Goal: Download file/media

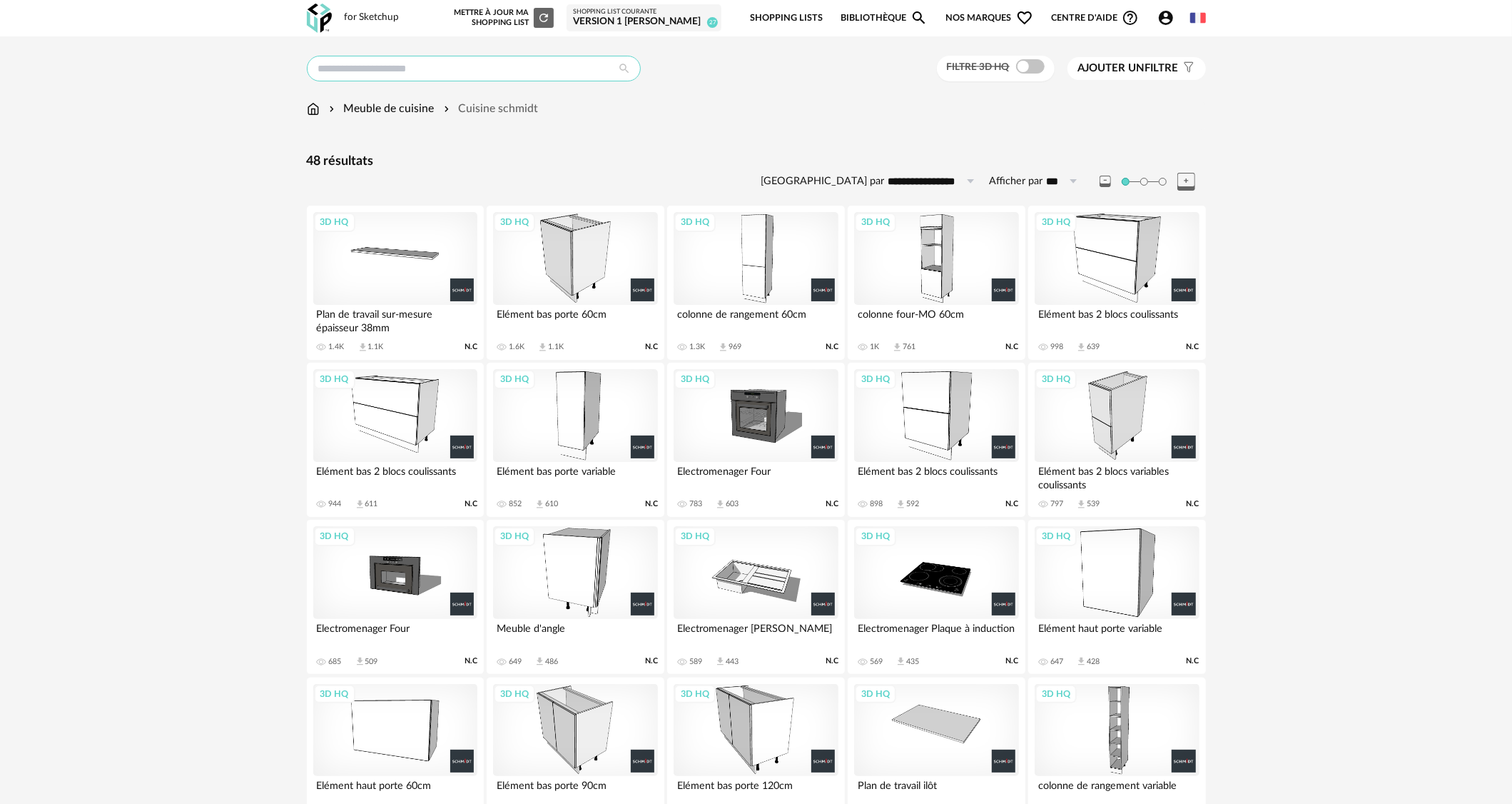
click at [482, 67] on input "text" at bounding box center [474, 68] width 334 height 26
type input "**********"
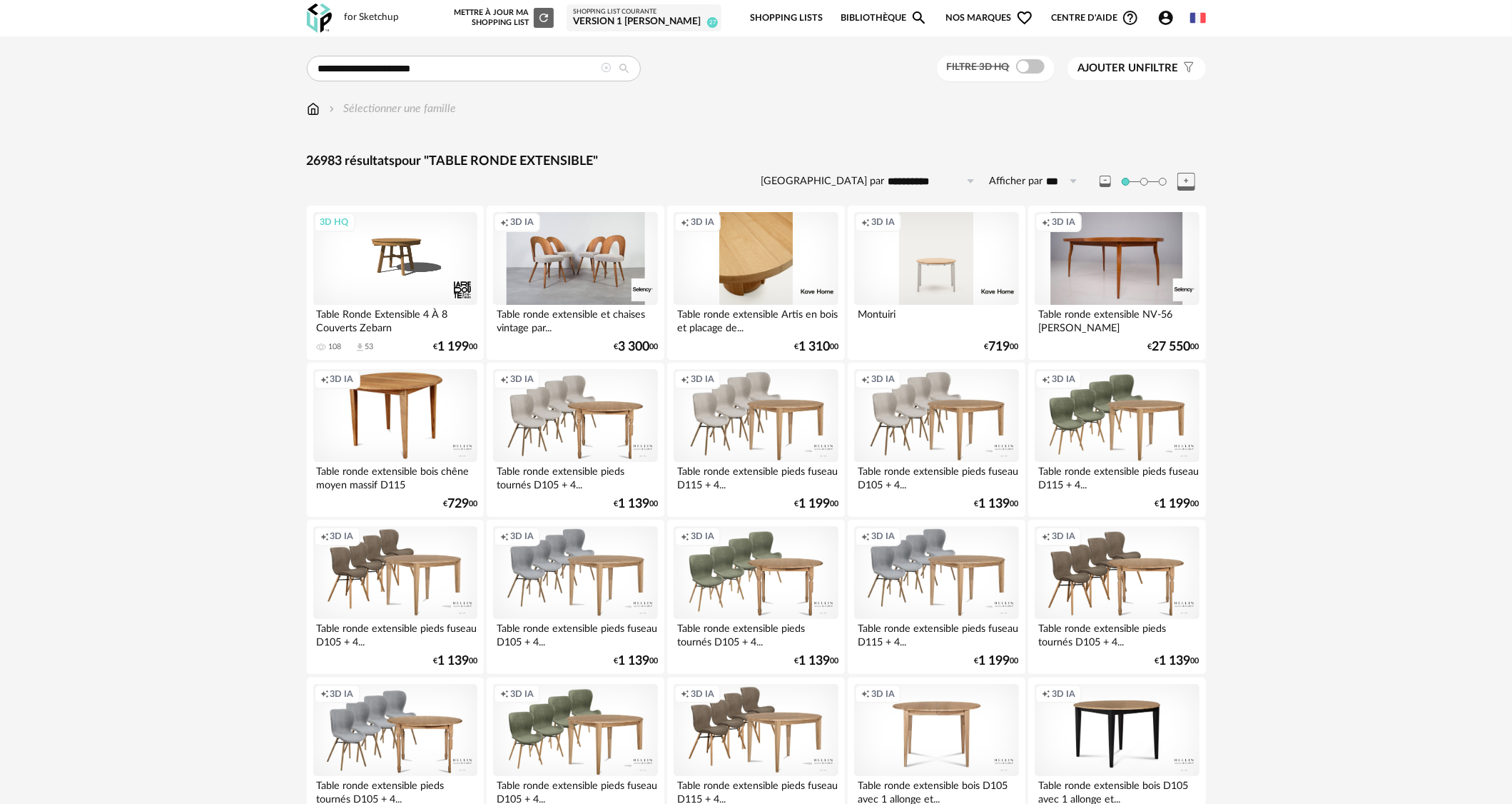
click at [801, 252] on div "Creation icon 3D IA" at bounding box center [756, 259] width 164 height 93
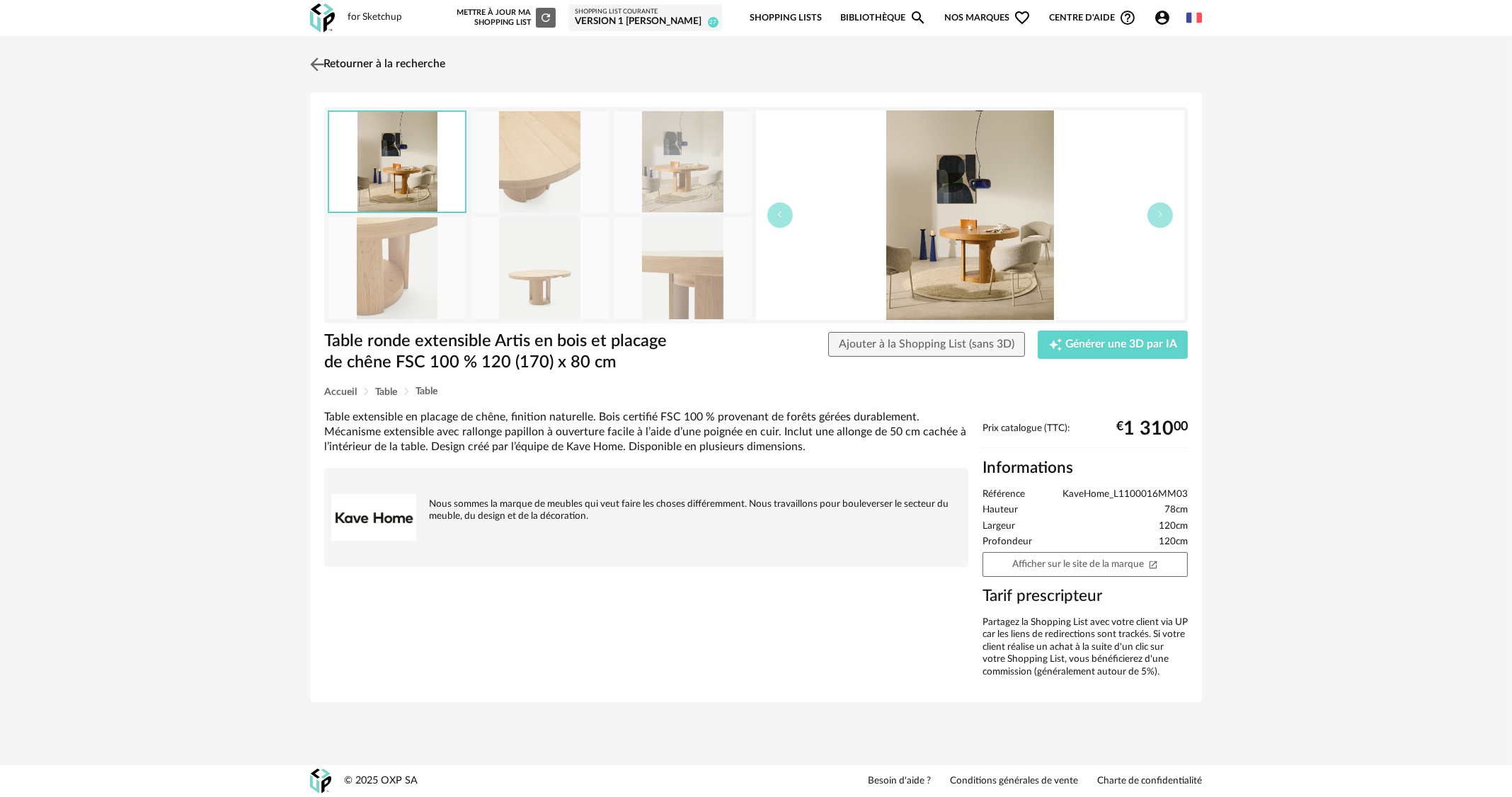
click at [424, 61] on link "Retourner à la recherche" at bounding box center [376, 64] width 139 height 31
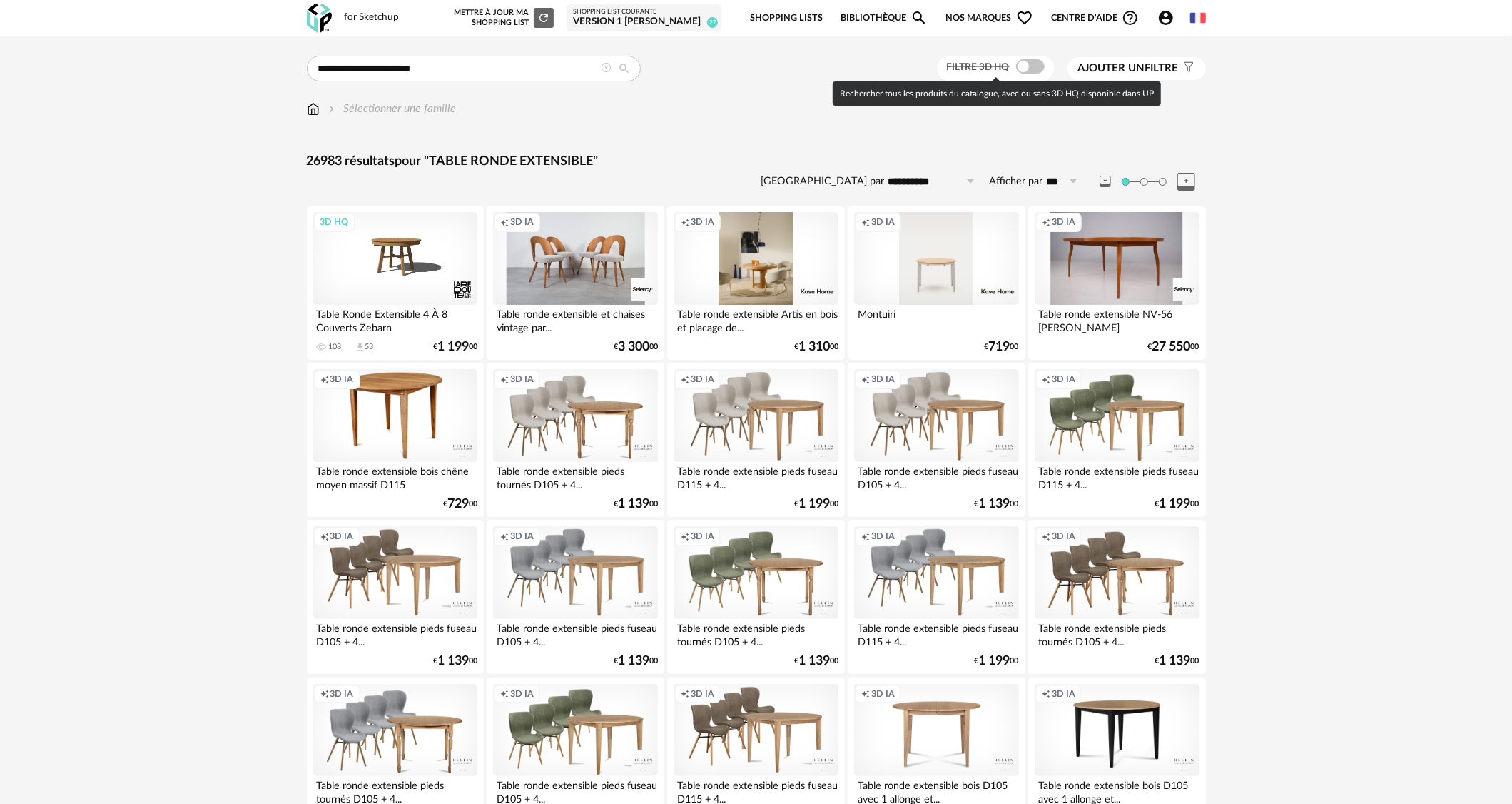
click at [1037, 61] on span at bounding box center [1030, 66] width 29 height 14
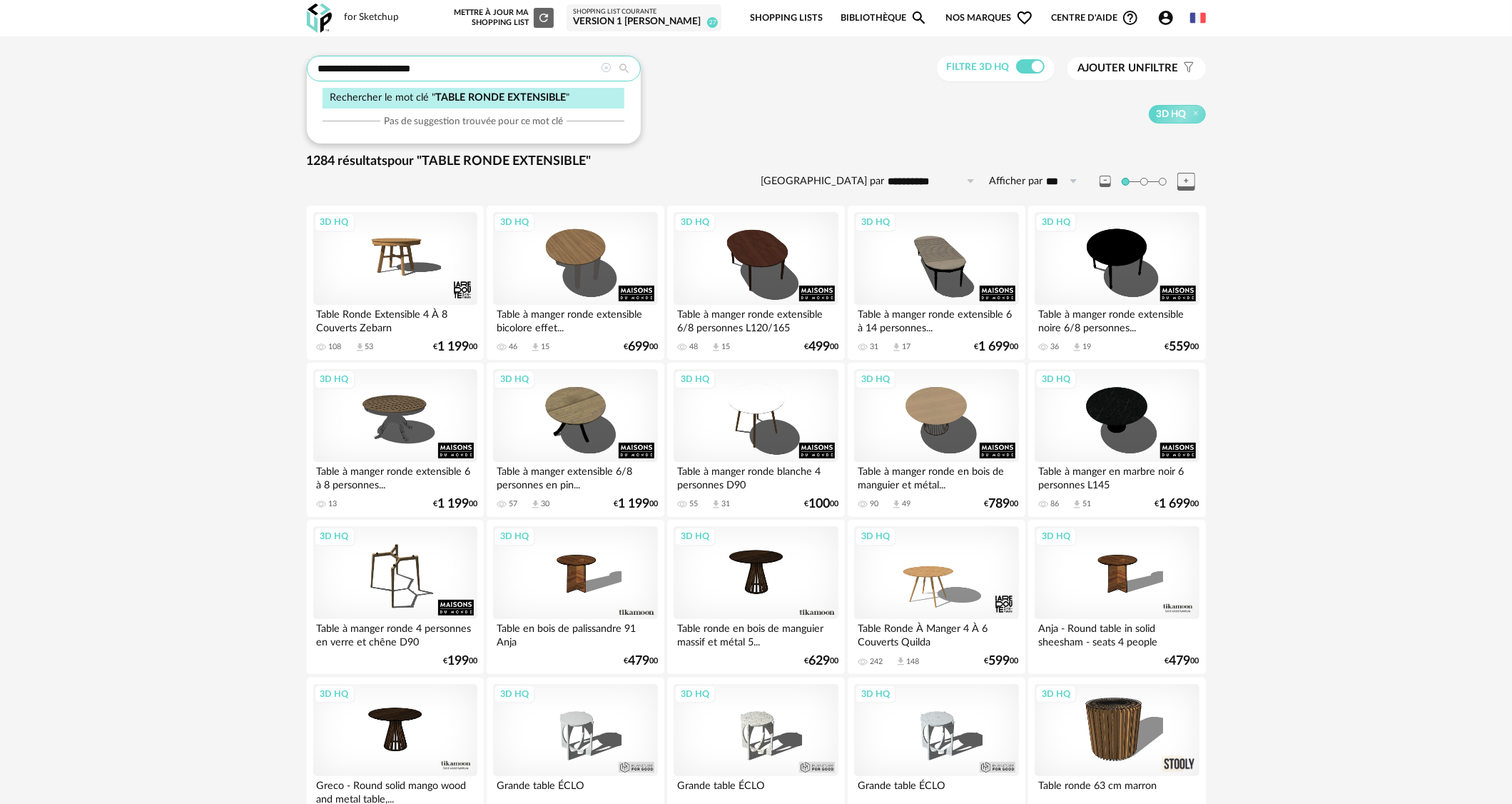
click at [500, 68] on input "**********" at bounding box center [474, 68] width 334 height 26
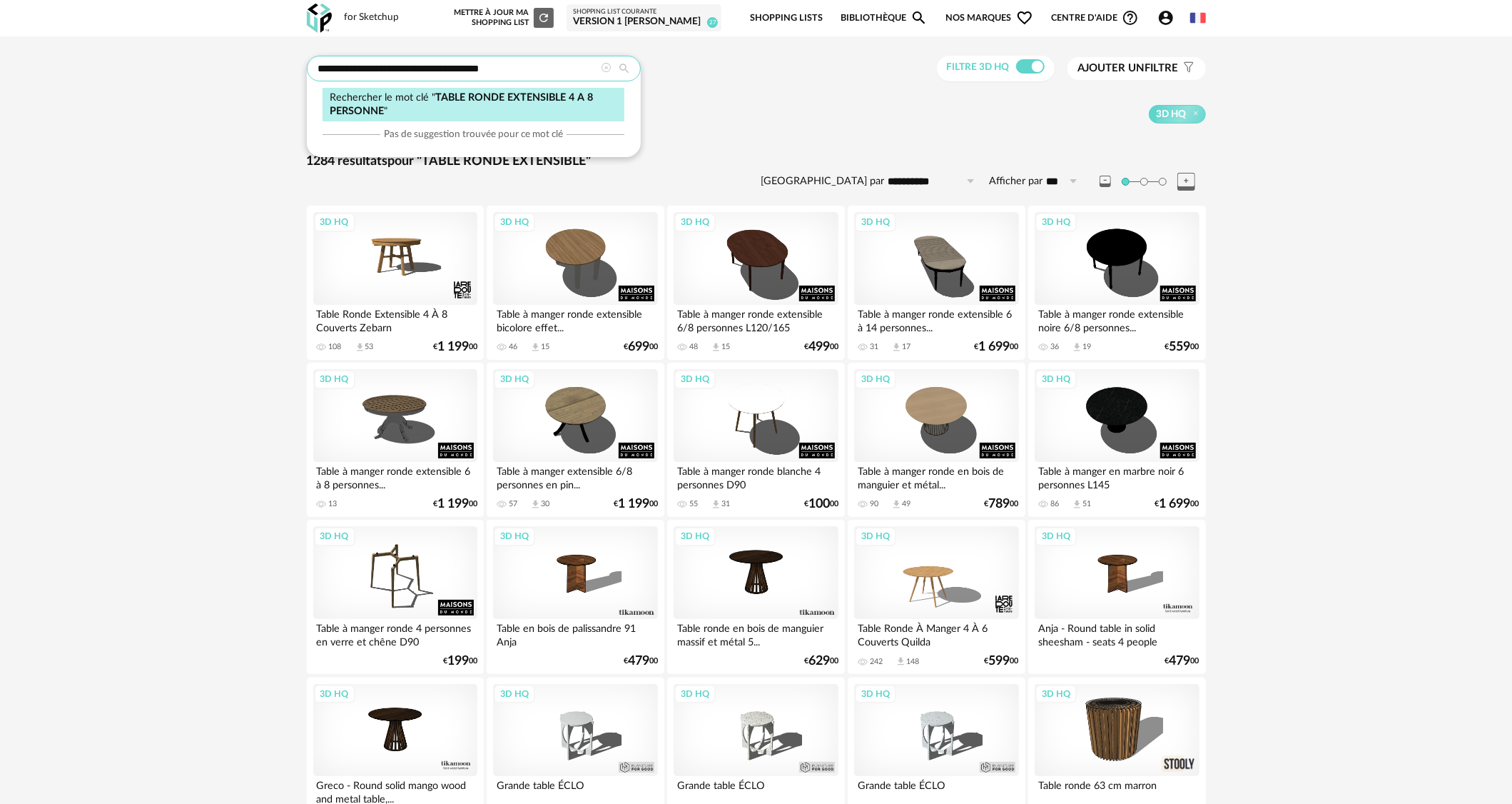
type input "**********"
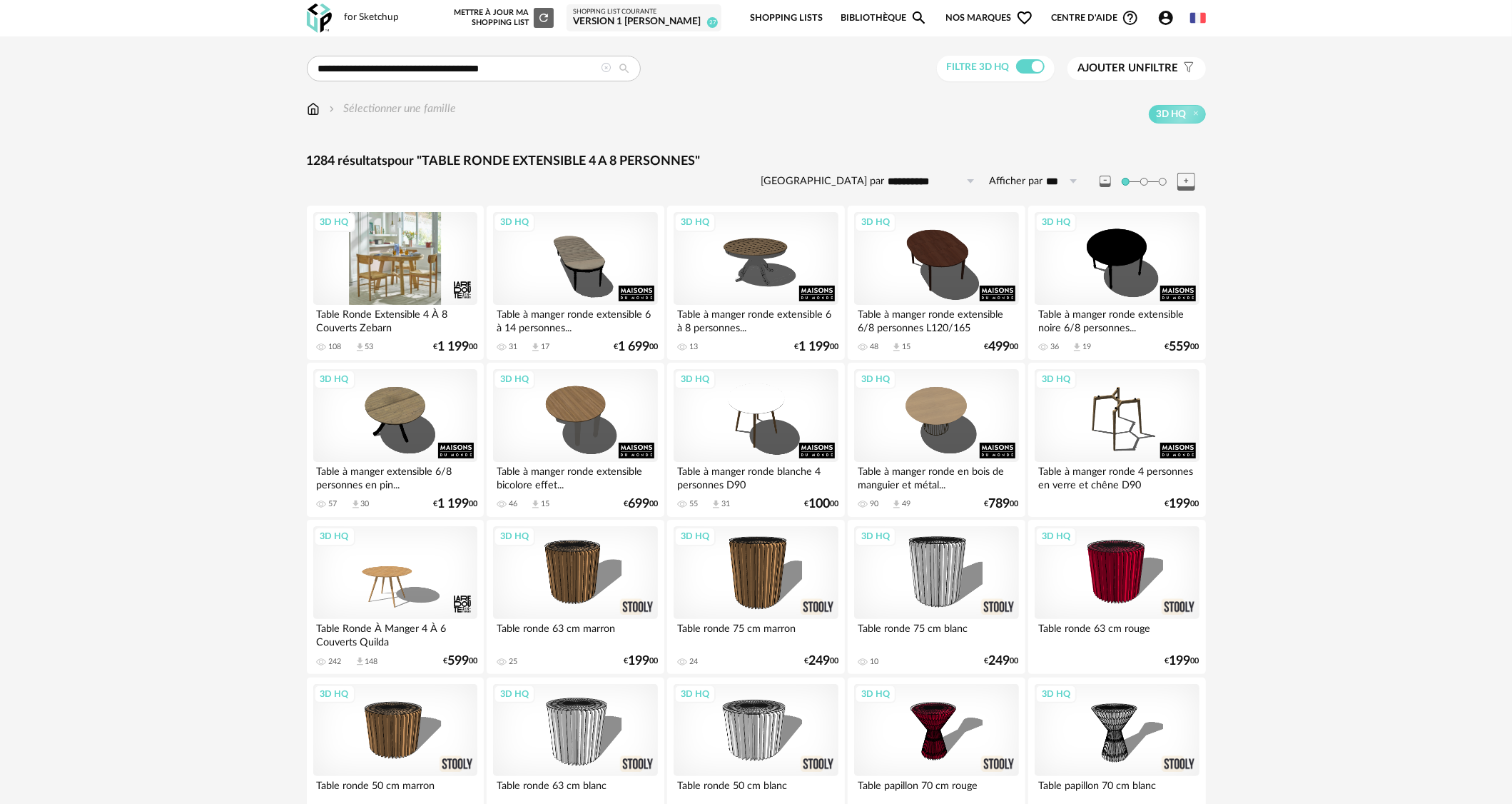
click at [431, 274] on div "3D HQ" at bounding box center [395, 259] width 164 height 93
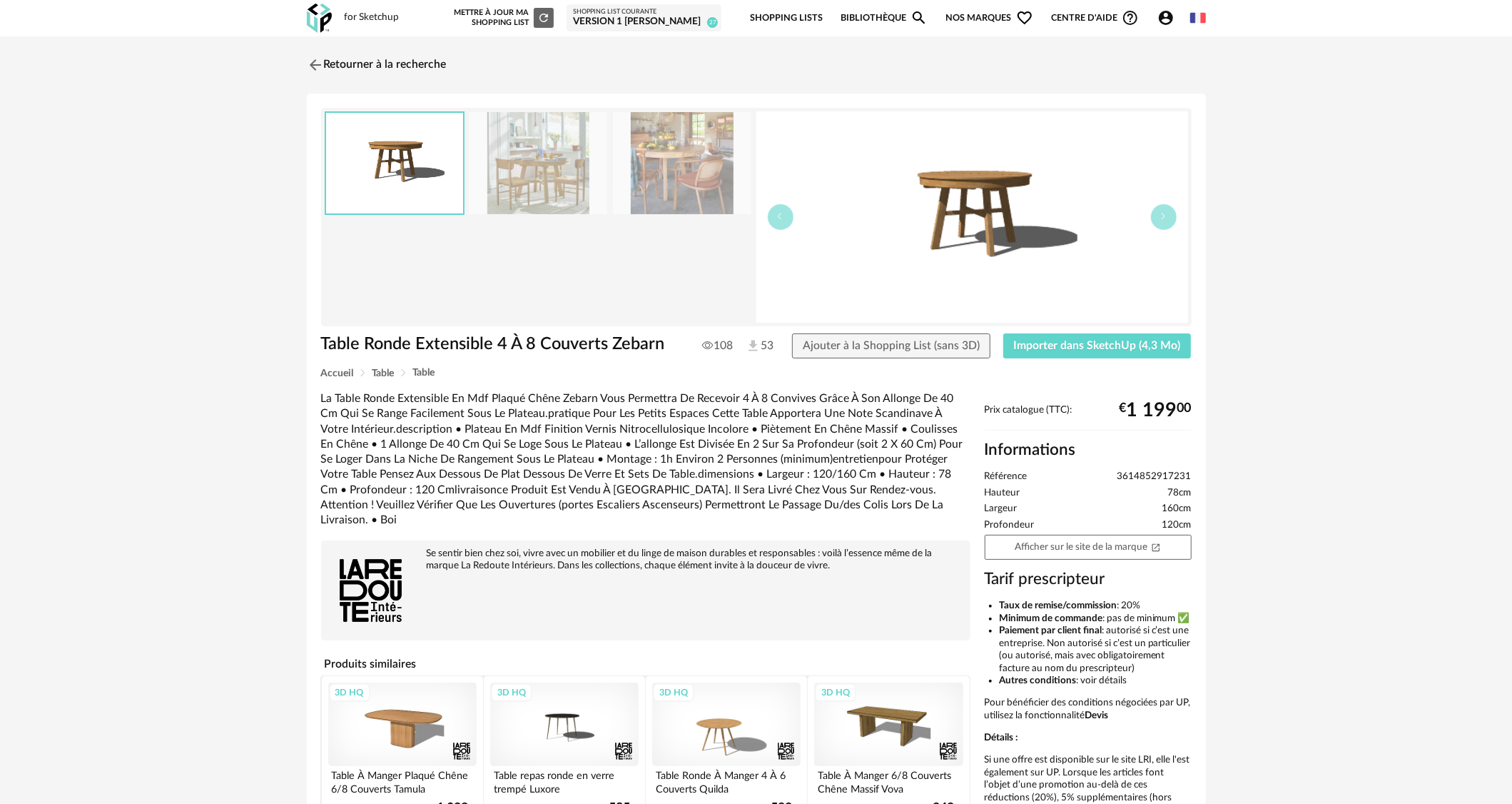
click at [679, 153] on img at bounding box center [682, 163] width 139 height 102
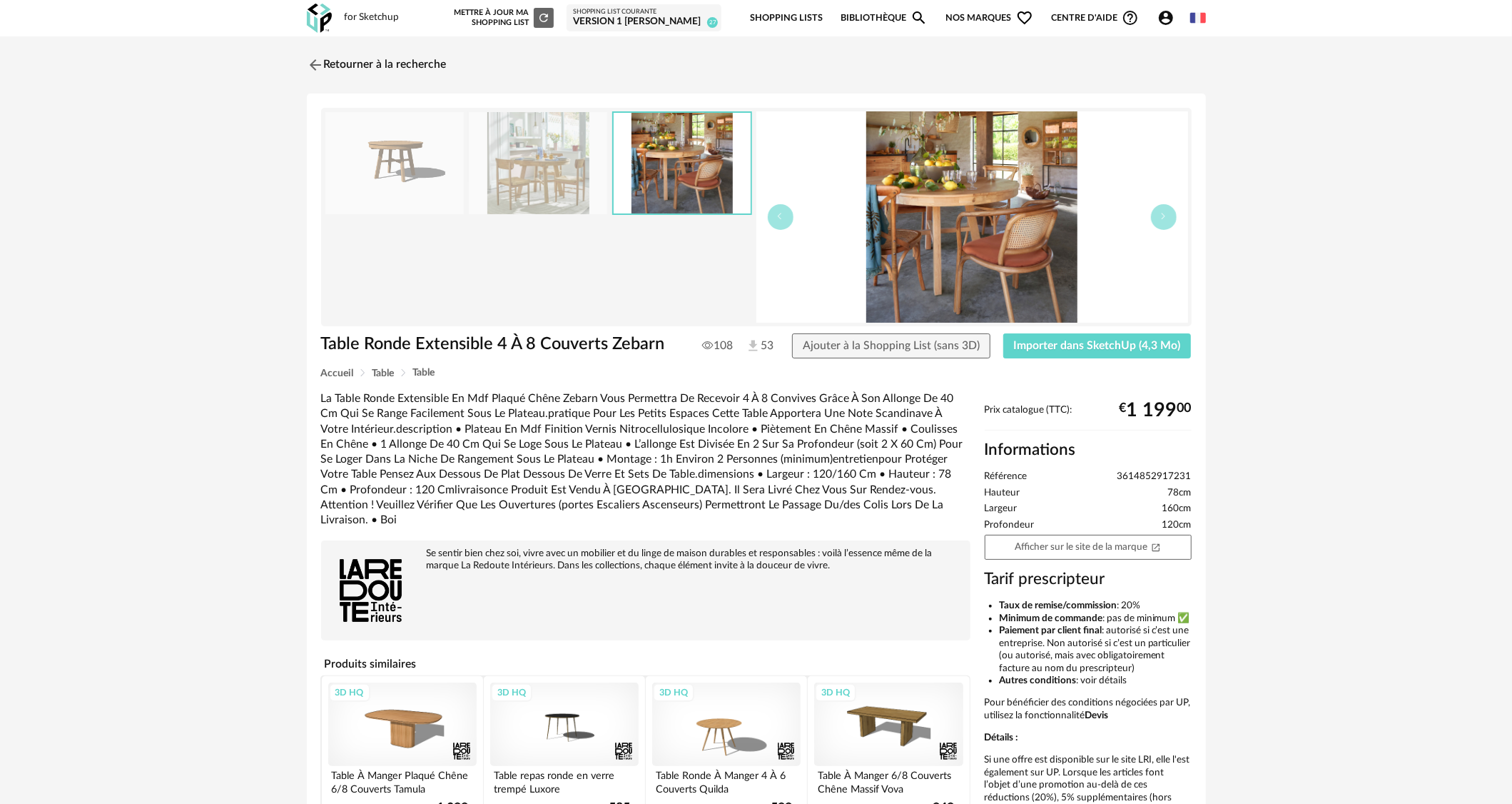
click at [525, 166] on img at bounding box center [538, 163] width 139 height 102
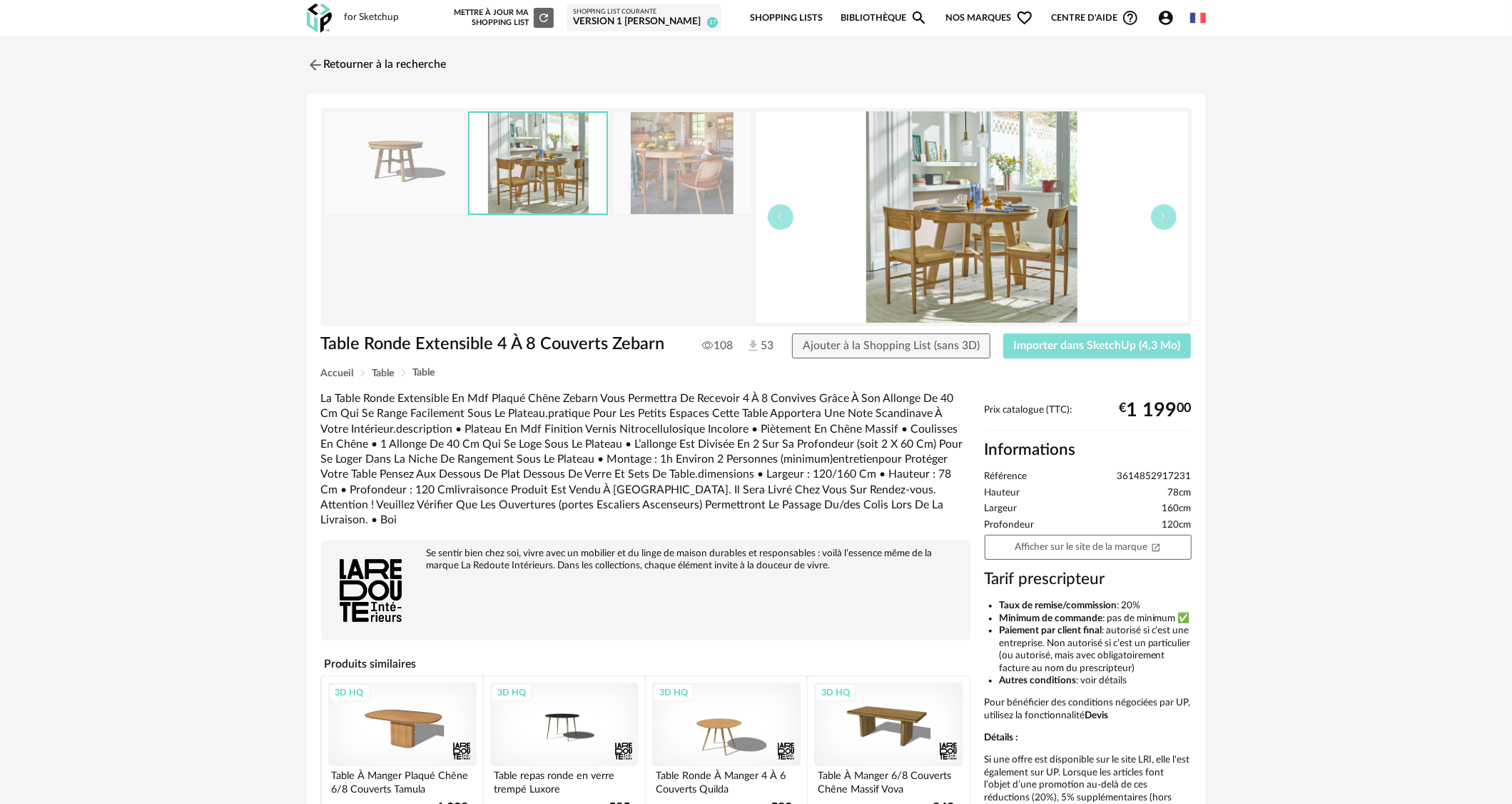
click at [1128, 354] on button "Importer dans SketchUp (4,3 Mo)" at bounding box center [1098, 346] width 188 height 26
click at [311, 67] on img at bounding box center [313, 64] width 21 height 21
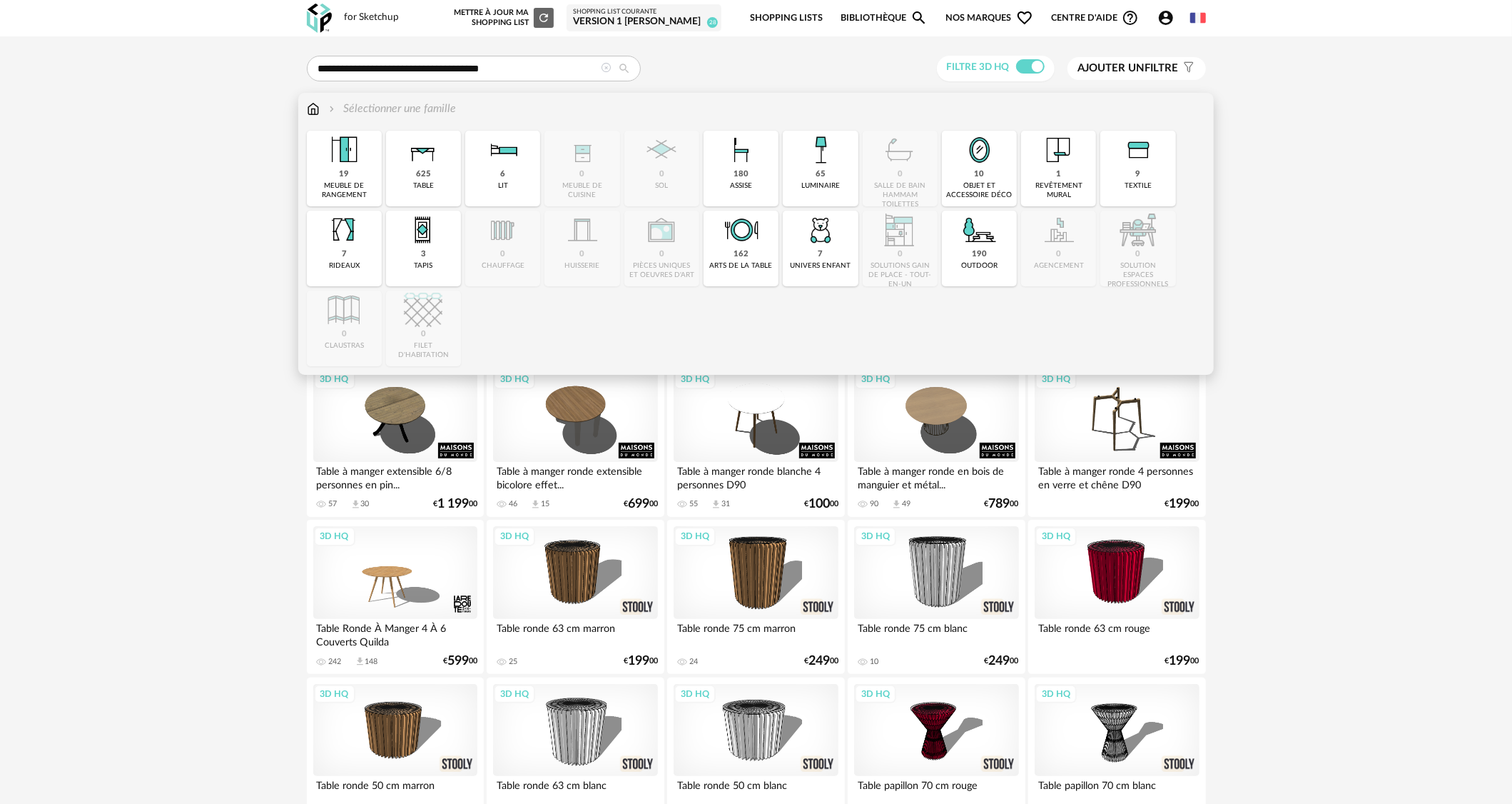
click at [313, 107] on img at bounding box center [313, 108] width 13 height 16
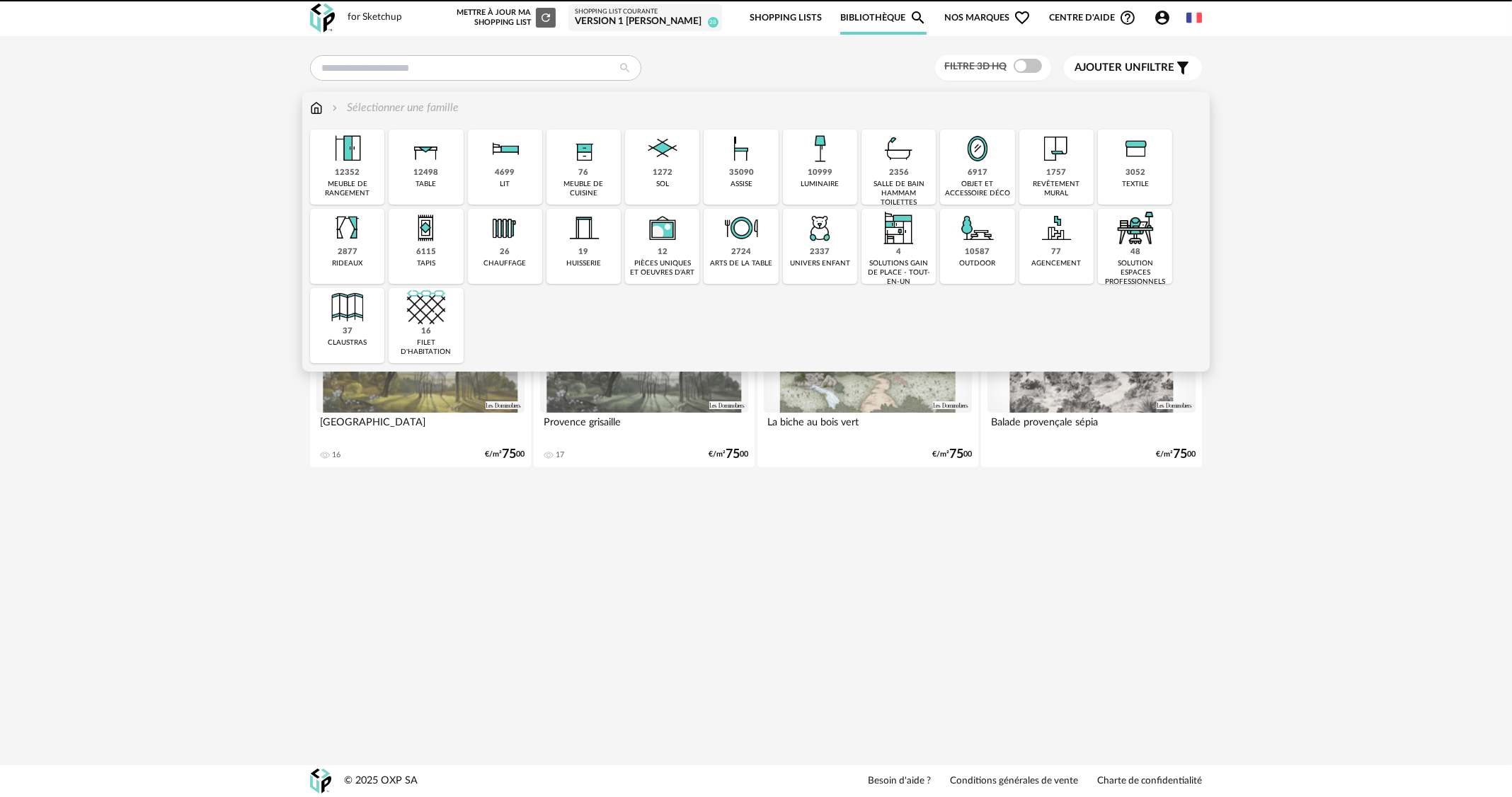
click at [749, 154] on img at bounding box center [740, 148] width 38 height 38
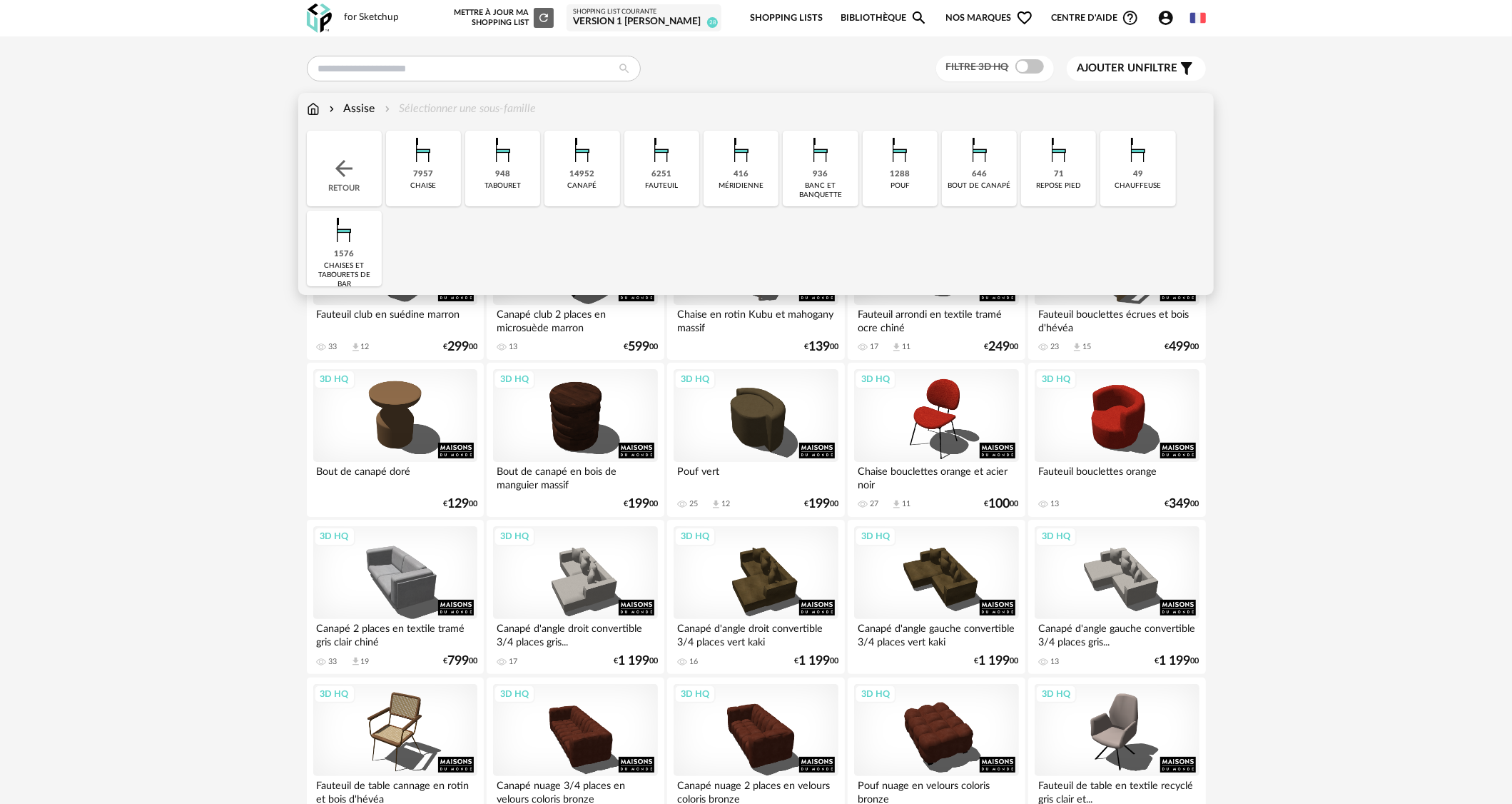
click at [448, 162] on div "7957 chaise" at bounding box center [423, 168] width 75 height 76
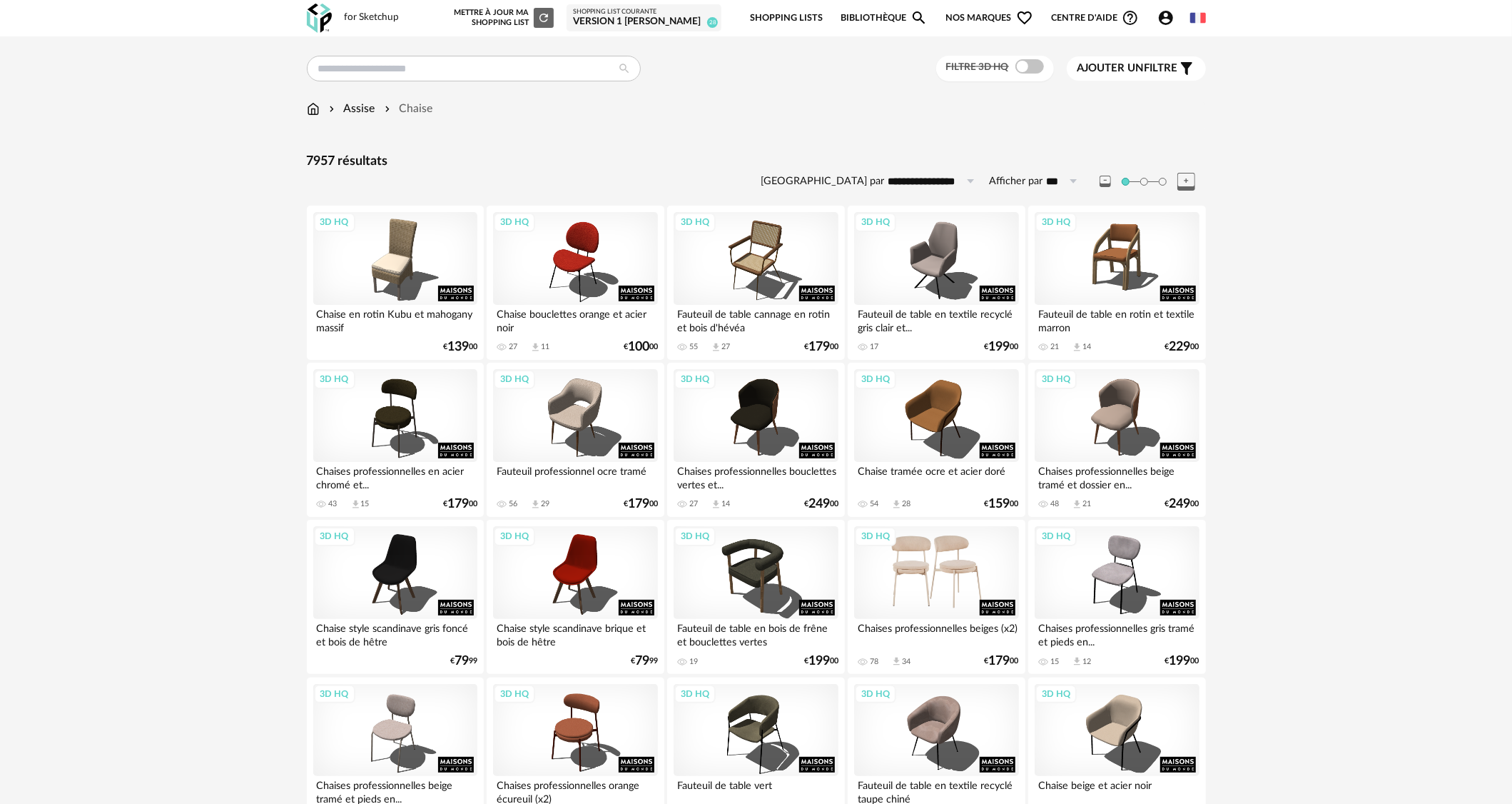
click at [973, 571] on div "3D HQ" at bounding box center [935, 573] width 164 height 93
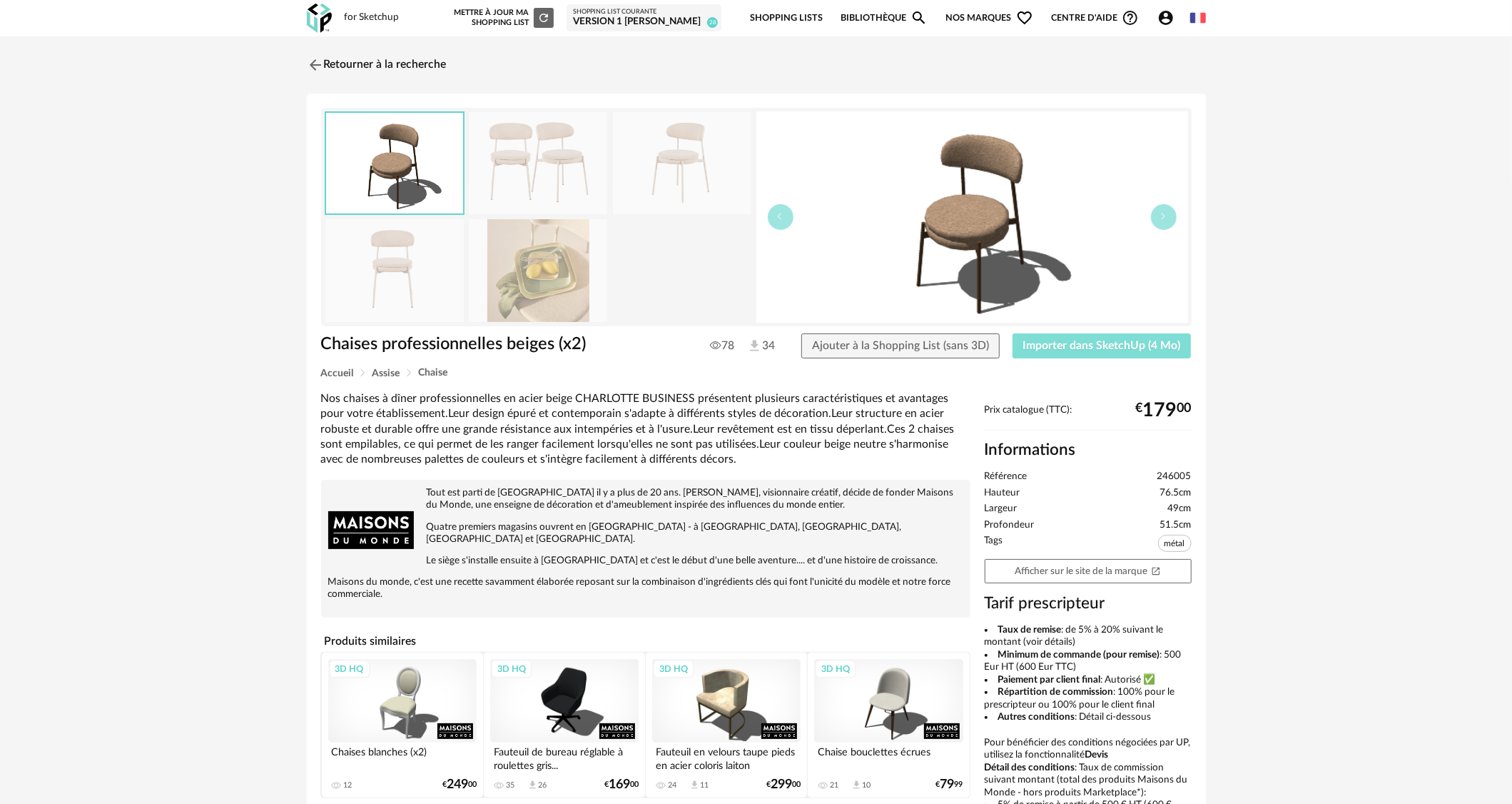
click at [1153, 343] on span "Importer dans SketchUp (4 Mo)" at bounding box center [1102, 345] width 158 height 12
